Goal: Task Accomplishment & Management: Complete application form

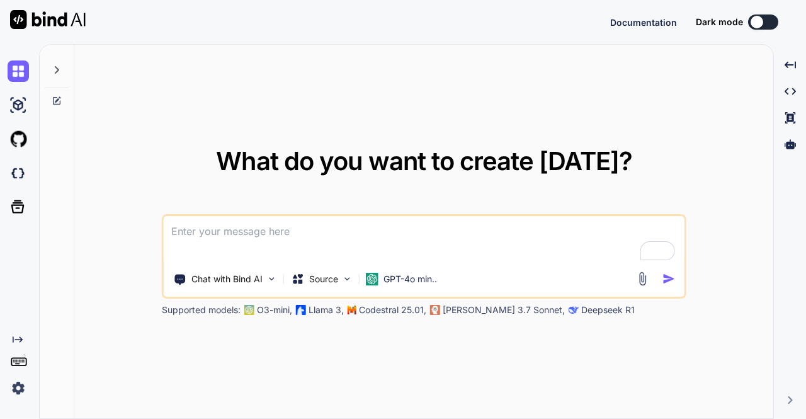
click at [19, 387] on img at bounding box center [18, 387] width 21 height 21
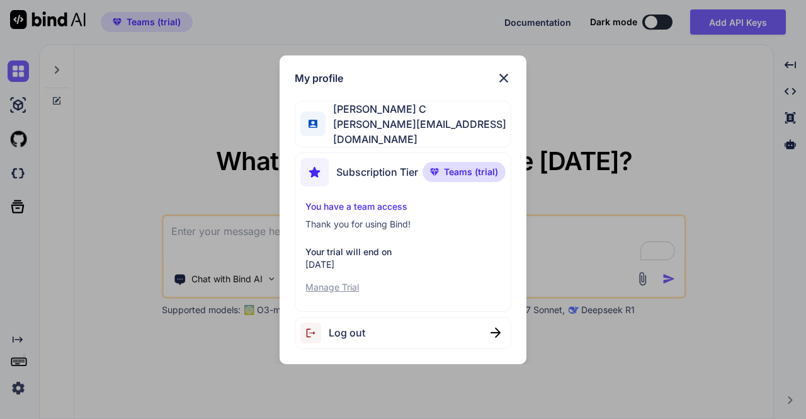
click at [409, 325] on div "Log out" at bounding box center [403, 333] width 216 height 32
click at [22, 388] on div "My profile Saravanan C [EMAIL_ADDRESS][DOMAIN_NAME] Subscription Tier Teams (tr…" at bounding box center [403, 209] width 806 height 419
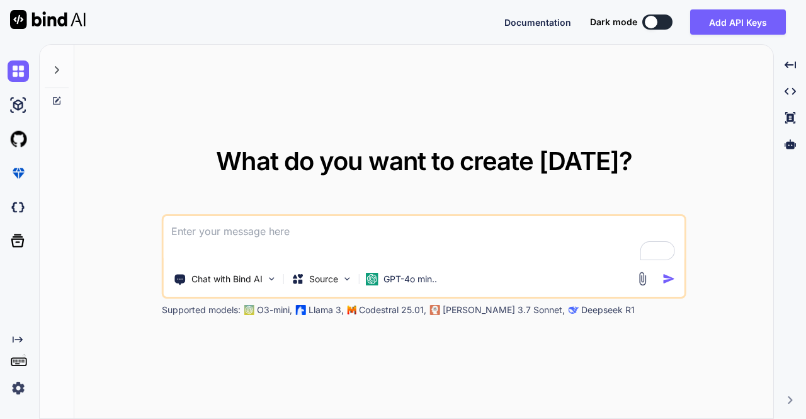
type textarea "x"
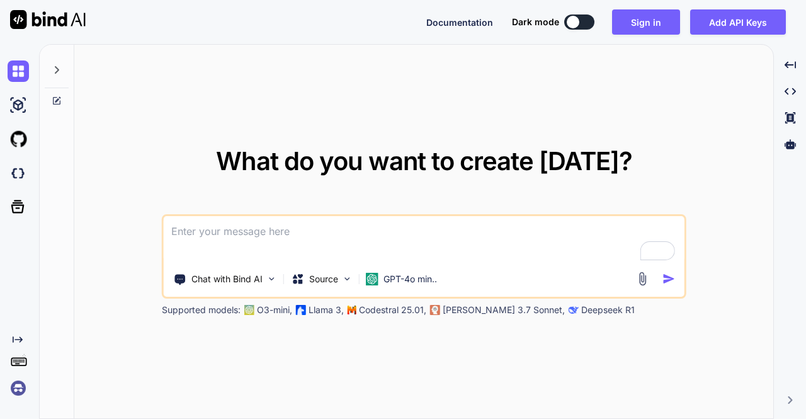
click at [22, 388] on img at bounding box center [18, 387] width 21 height 21
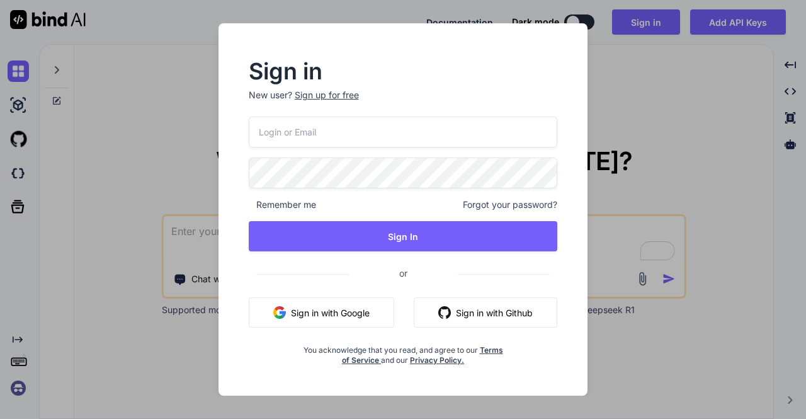
type input "[EMAIL_ADDRESS][DOMAIN_NAME]"
drag, startPoint x: 379, startPoint y: 140, endPoint x: 230, endPoint y: 124, distance: 149.5
click at [230, 124] on div "Sign in New user? Sign up for free [EMAIL_ADDRESS][DOMAIN_NAME] Remember me For…" at bounding box center [403, 213] width 349 height 304
type input "[EMAIL_ADDRESS][DOMAIN_NAME]"
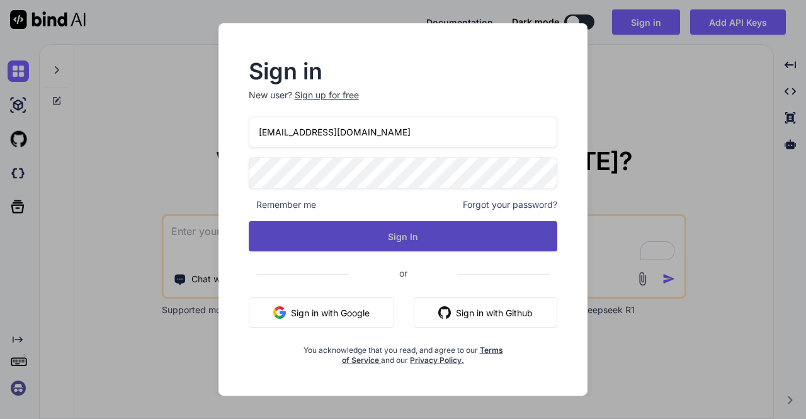
click at [410, 222] on button "Sign In" at bounding box center [403, 236] width 309 height 30
click at [414, 235] on button "Sign In" at bounding box center [403, 236] width 309 height 30
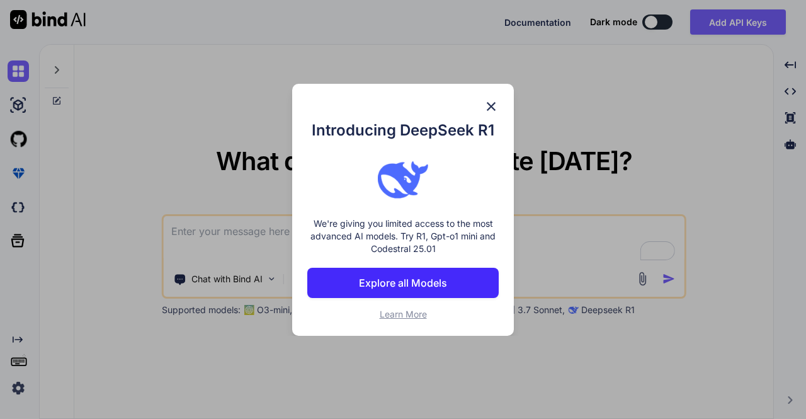
click at [555, 99] on div "Introducing DeepSeek R1 We're giving you limited access to the most advanced AI…" at bounding box center [403, 209] width 806 height 419
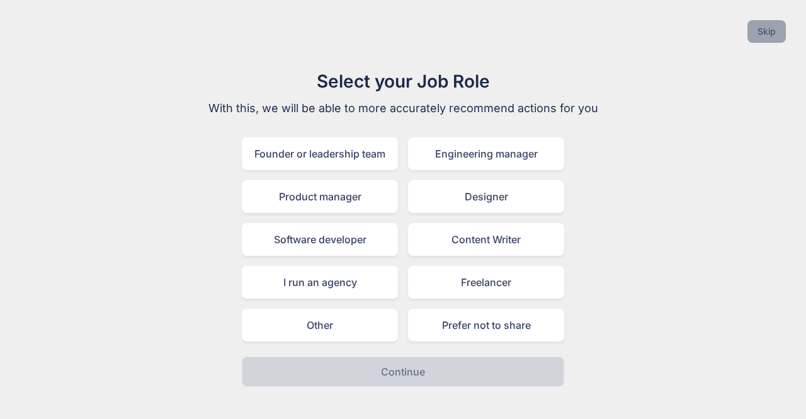
click at [777, 26] on button "Skip" at bounding box center [766, 31] width 38 height 23
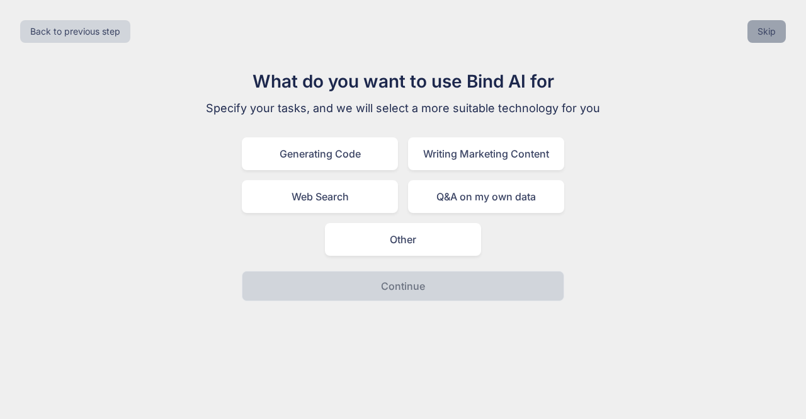
click at [777, 26] on button "Skip" at bounding box center [766, 31] width 38 height 23
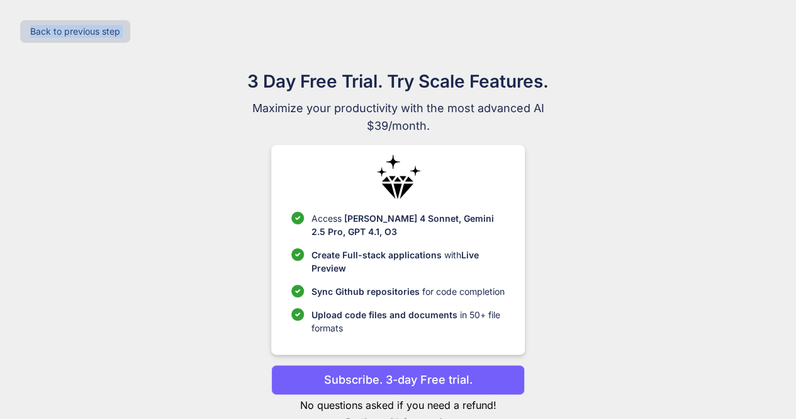
click at [777, 26] on div "Back to previous step" at bounding box center [398, 31] width 776 height 43
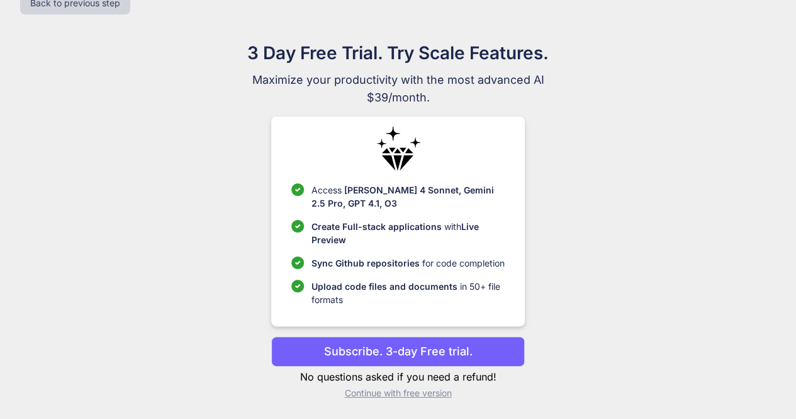
click at [421, 395] on p "Continue with free version" at bounding box center [398, 393] width 254 height 13
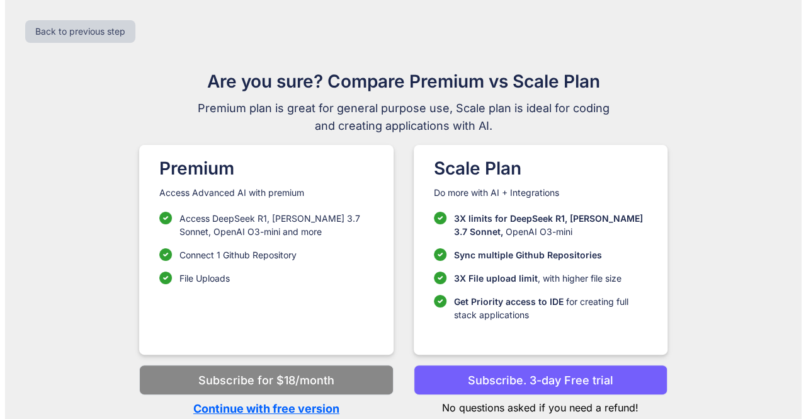
scroll to position [0, 0]
click at [307, 405] on p "Continue with free version" at bounding box center [266, 408] width 254 height 17
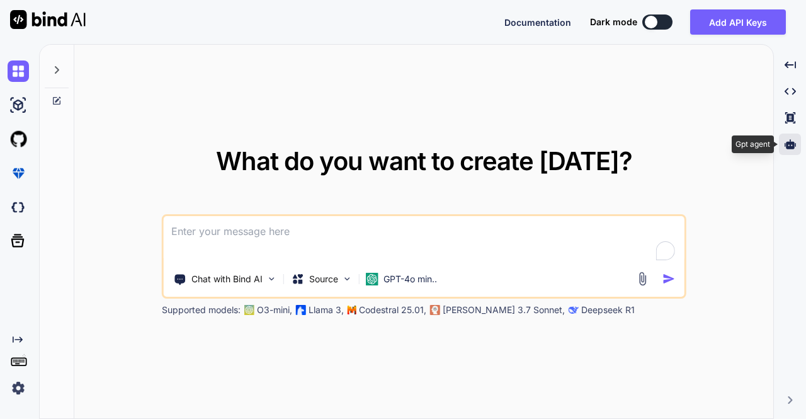
click at [789, 144] on icon at bounding box center [789, 143] width 11 height 9
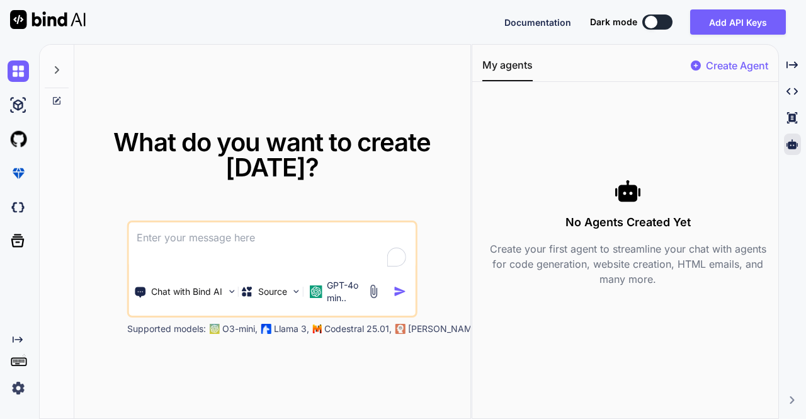
click at [735, 65] on p "Create Agent" at bounding box center [737, 65] width 62 height 15
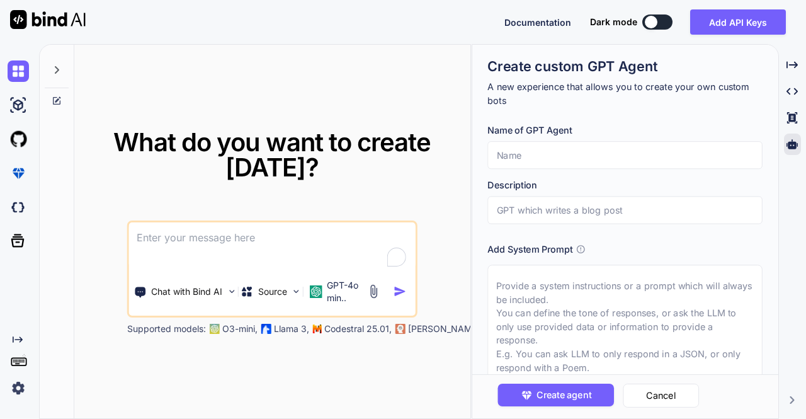
click at [570, 163] on input "text" at bounding box center [625, 155] width 275 height 28
type textarea "x"
type input "s"
type textarea "x"
type input "sa"
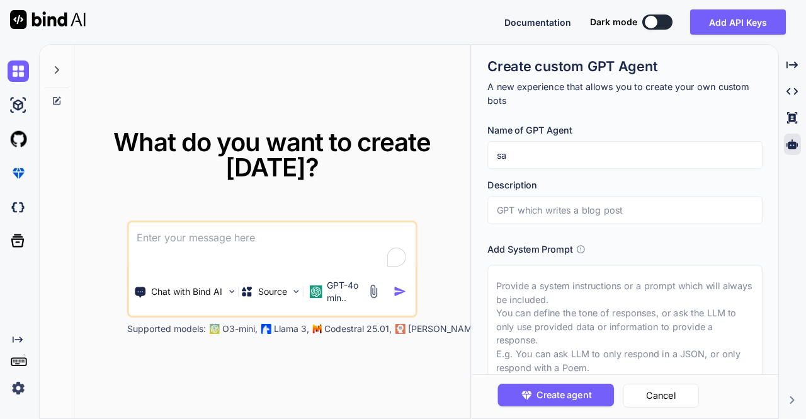
click at [569, 203] on input "text" at bounding box center [625, 210] width 275 height 28
type textarea "x"
type input "s"
type textarea "x"
type input "sa"
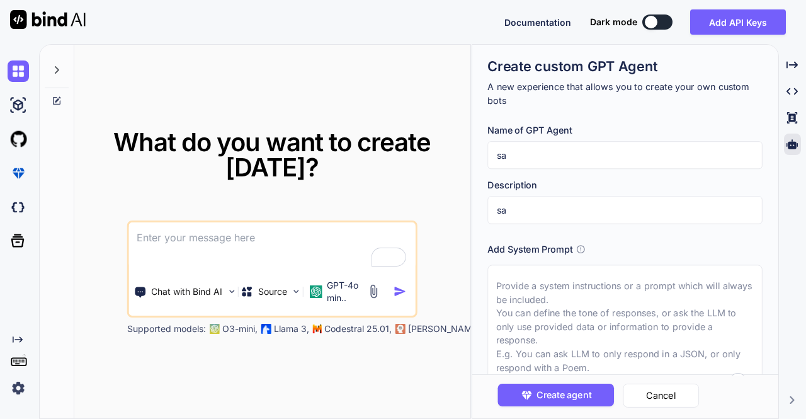
click at [550, 308] on textarea "To enrich screen reader interactions, please activate Accessibility in Grammarl…" at bounding box center [625, 328] width 275 height 129
type textarea "x"
type textarea "a"
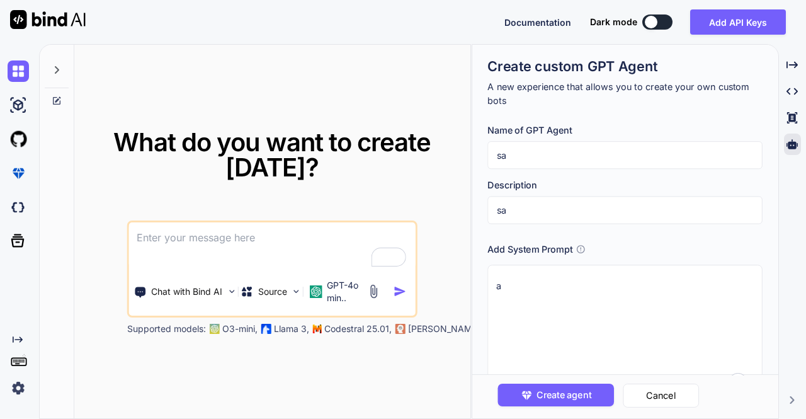
type textarea "x"
type textarea "aa"
click at [553, 388] on span "Create agent" at bounding box center [563, 395] width 55 height 14
type textarea "x"
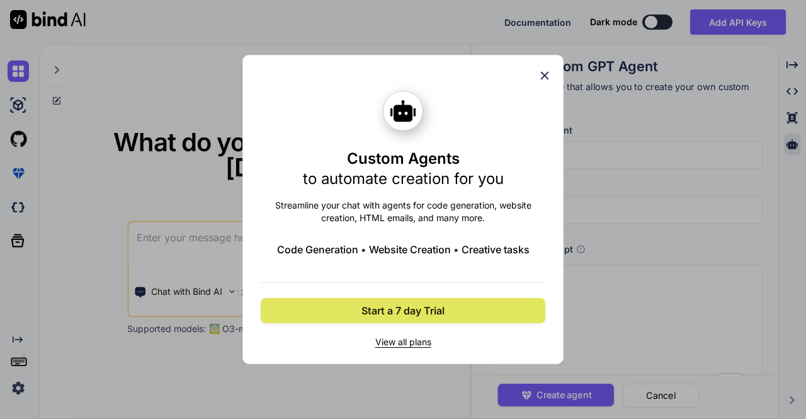
click at [404, 313] on span "Start a 7 day Trial" at bounding box center [402, 310] width 83 height 15
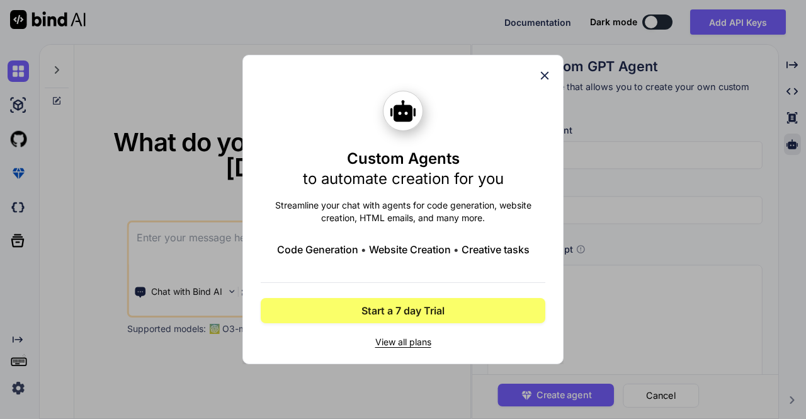
click at [397, 339] on span "View all plans" at bounding box center [403, 342] width 285 height 13
click at [544, 77] on icon at bounding box center [545, 76] width 14 height 14
